Goal: Navigation & Orientation: Find specific page/section

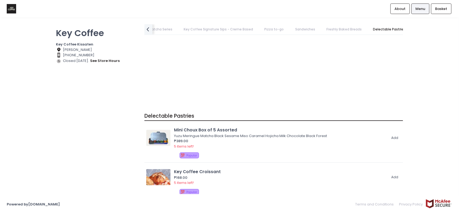
scroll to position [737, 0]
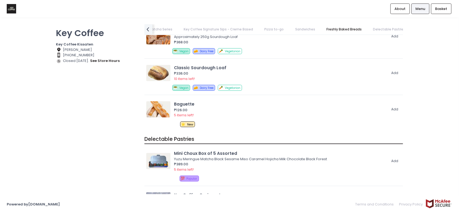
click at [156, 28] on link "Key Coffee Signature Sips - Matcha Series" at bounding box center [137, 29] width 80 height 10
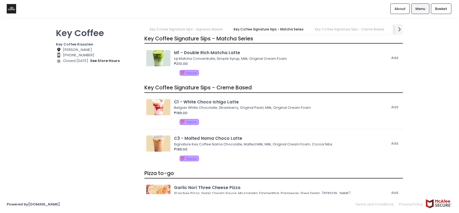
scroll to position [119, 0]
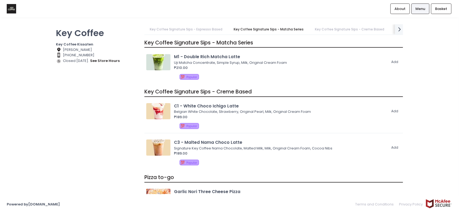
click at [176, 28] on link "Key Coffee Signature Sips - Espresso Based" at bounding box center [185, 29] width 83 height 10
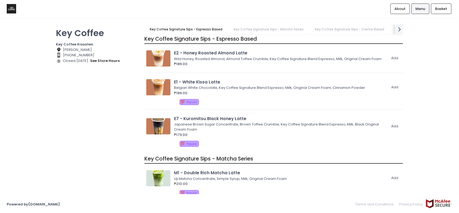
scroll to position [0, 0]
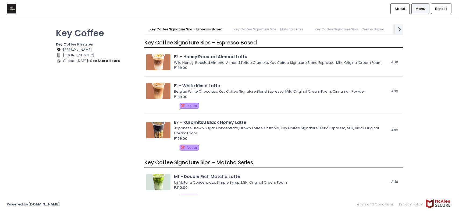
click at [352, 30] on link "Key Coffee Signature Sips - Creme Based" at bounding box center [350, 29] width 80 height 10
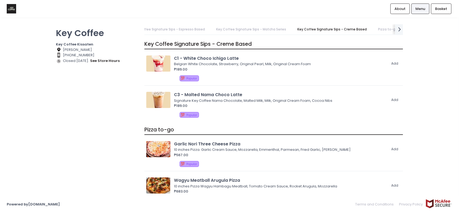
scroll to position [168, 0]
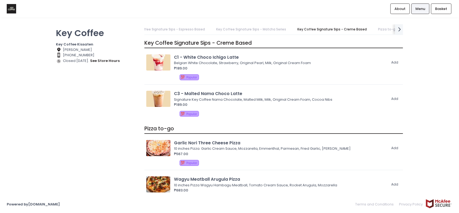
click at [8, 7] on img at bounding box center [11, 8] width 9 height 9
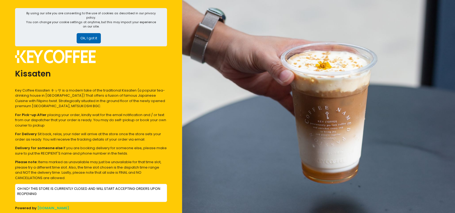
click at [94, 39] on button "Ok, I got it" at bounding box center [89, 38] width 24 height 10
